Goal: Find specific page/section: Find specific page/section

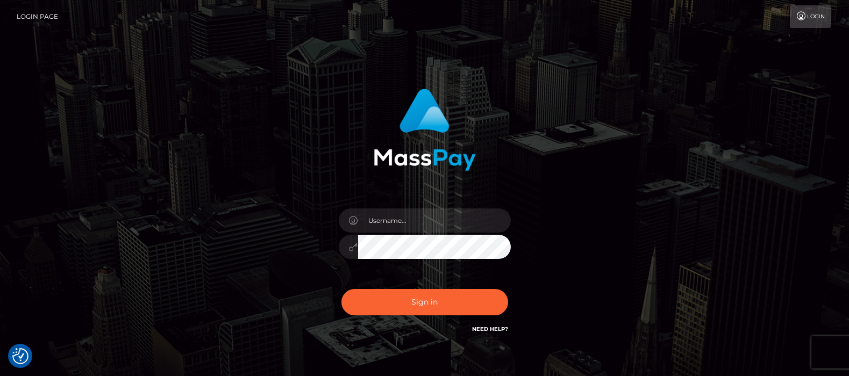
checkbox input "true"
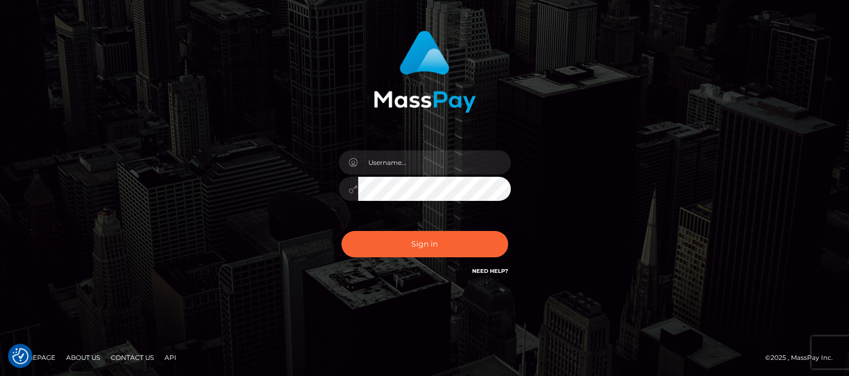
drag, startPoint x: 427, startPoint y: 294, endPoint x: 672, endPoint y: 179, distance: 270.1
click at [672, 179] on div "Sign in" at bounding box center [424, 160] width 613 height 274
click at [398, 160] on input "text" at bounding box center [434, 163] width 153 height 24
click at [398, 162] on input "text" at bounding box center [434, 163] width 153 height 24
type input "df.es"
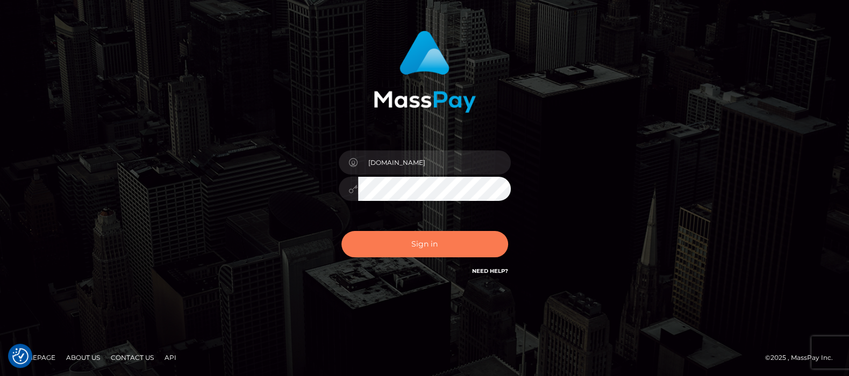
click at [409, 239] on button "Sign in" at bounding box center [424, 244] width 167 height 26
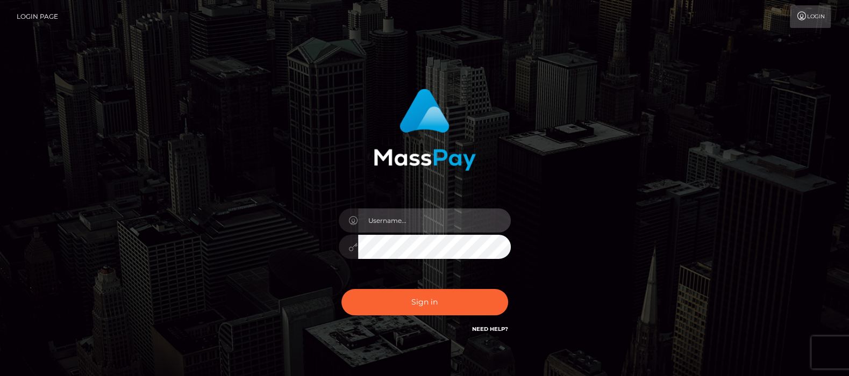
click at [405, 220] on input "text" at bounding box center [434, 221] width 153 height 24
type input "df.es"
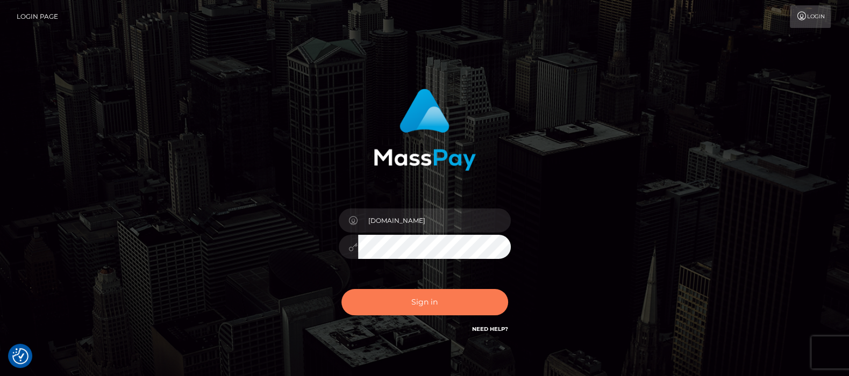
click at [425, 301] on button "Sign in" at bounding box center [424, 302] width 167 height 26
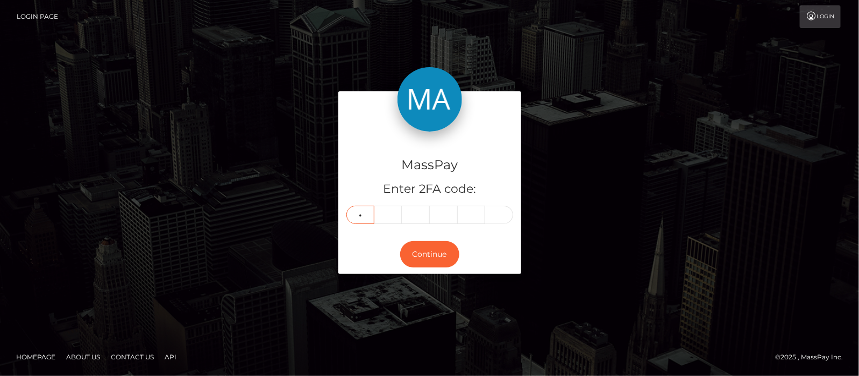
type input "3"
type input "6"
type input "7"
type input "5"
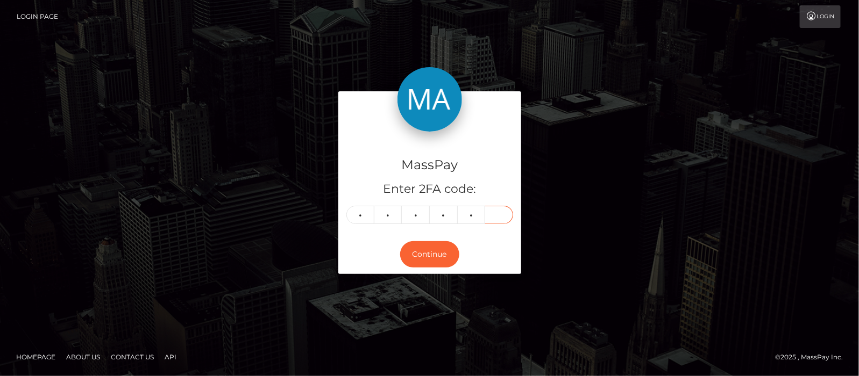
type input "4"
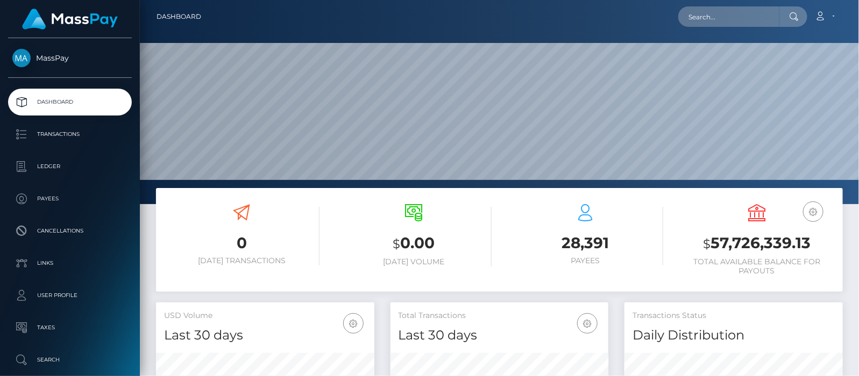
scroll to position [204, 719]
click at [755, 17] on input "text" at bounding box center [728, 16] width 101 height 20
paste input "mananakolgotkina@gmail.com"
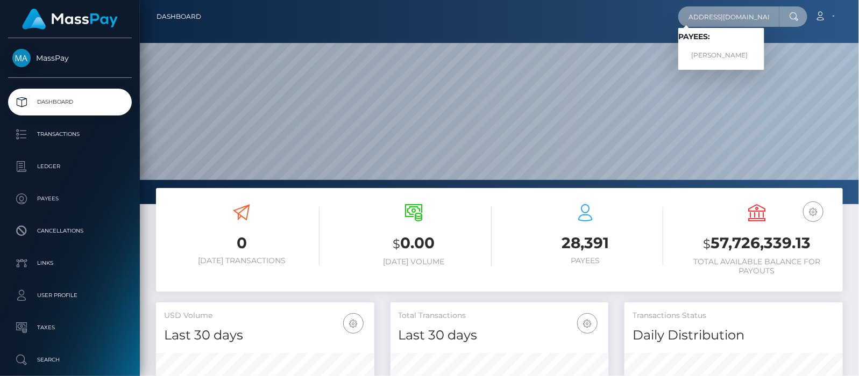
type input "mananakolgotkina@gmail.com"
click at [715, 56] on link "Violetta GavrilenkoRET" at bounding box center [721, 56] width 86 height 20
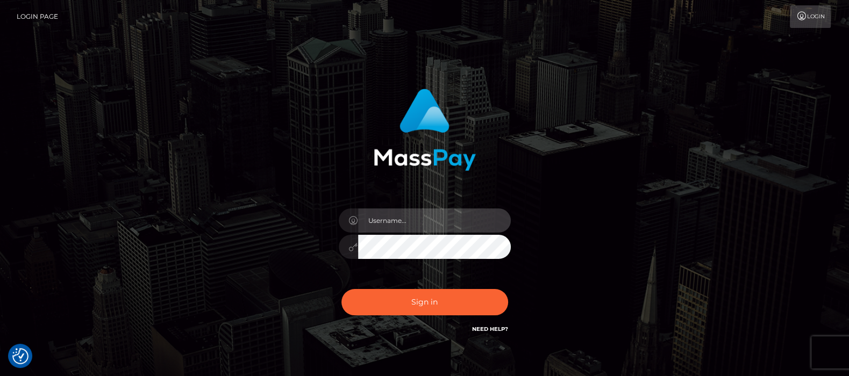
click at [390, 221] on input "text" at bounding box center [434, 221] width 153 height 24
type input "[DOMAIN_NAME]"
